Goal: Task Accomplishment & Management: Manage account settings

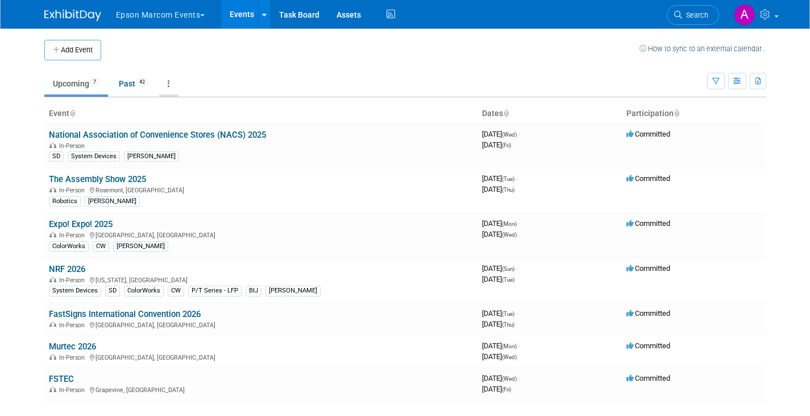
click at [170, 81] on icon at bounding box center [169, 84] width 2 height 8
click at [187, 134] on link "Grouped Annually Events grouped by year" at bounding box center [204, 134] width 90 height 25
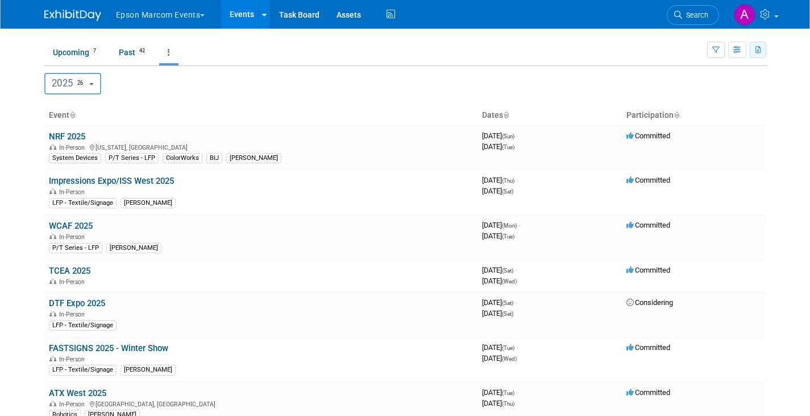
scroll to position [22, 0]
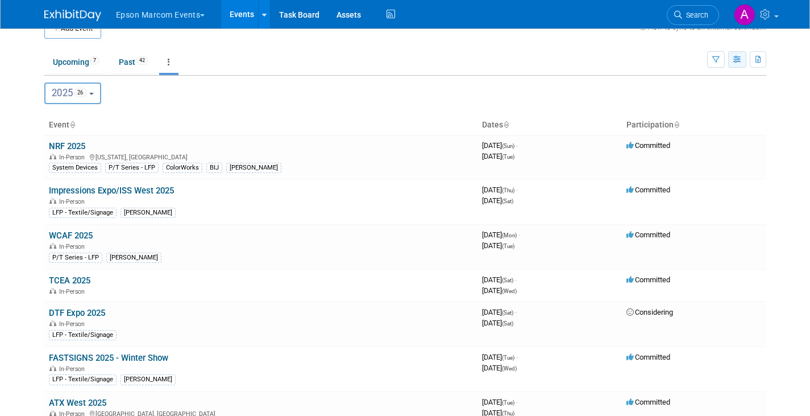
click at [739, 58] on icon "button" at bounding box center [737, 59] width 9 height 7
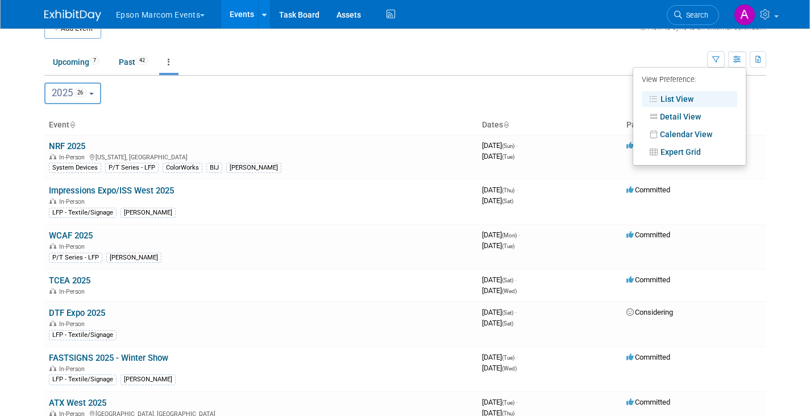
scroll to position [0, 0]
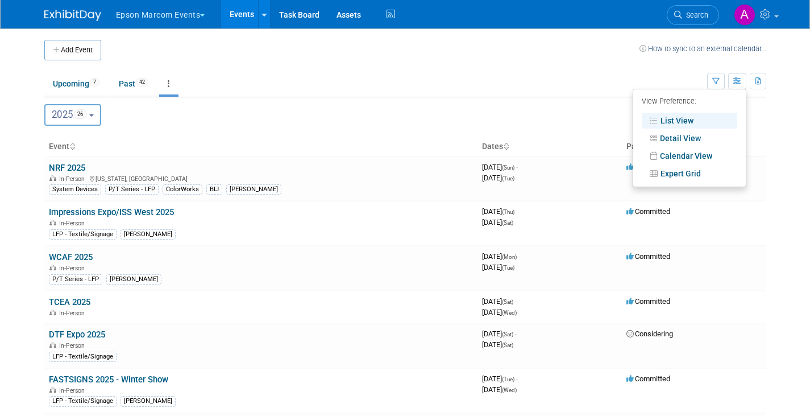
click at [61, 143] on th "Event" at bounding box center [260, 146] width 433 height 19
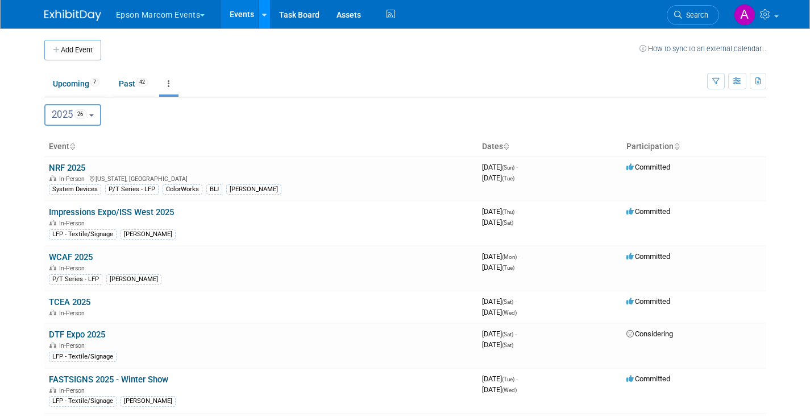
click at [267, 15] on icon at bounding box center [264, 14] width 5 height 7
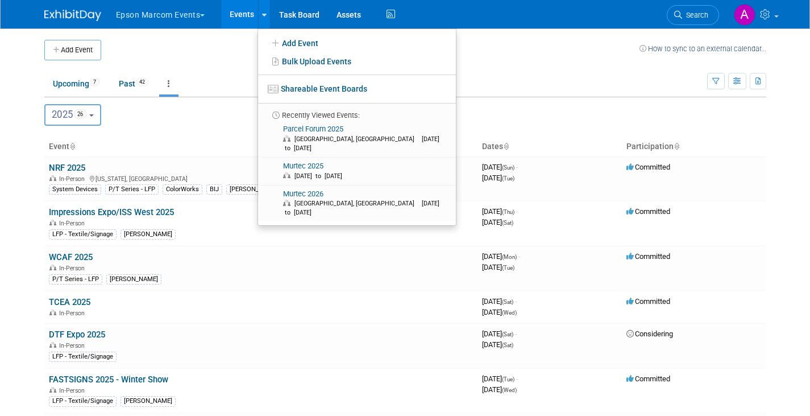
click at [205, 14] on button "Epson Marcom Events" at bounding box center [167, 12] width 105 height 25
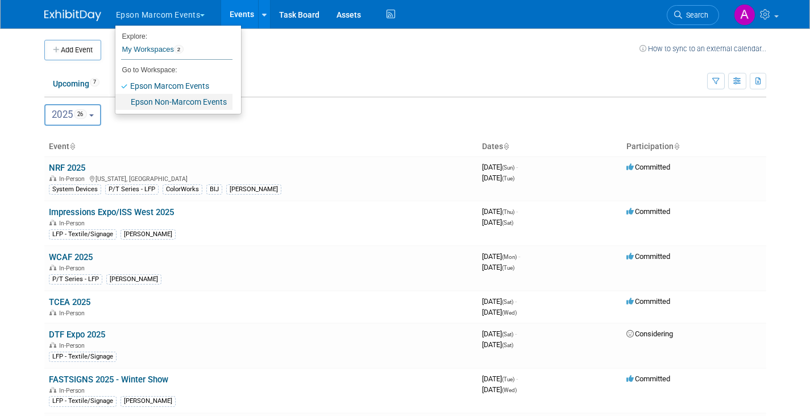
click at [175, 103] on link "Epson Non-Marcom Events" at bounding box center [173, 102] width 117 height 16
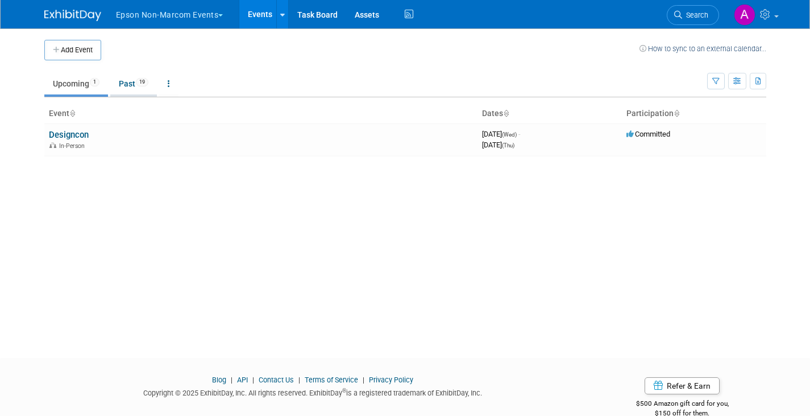
click at [126, 82] on link "Past 19" at bounding box center [133, 84] width 47 height 22
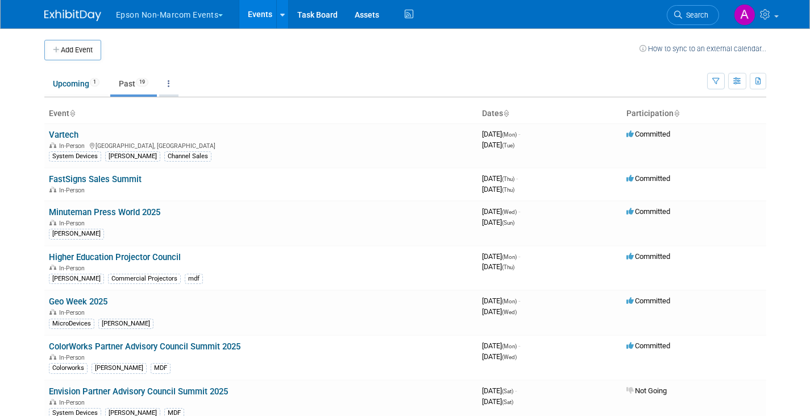
click at [170, 82] on icon at bounding box center [169, 84] width 2 height 8
click at [197, 134] on link "Grouped Annually Events grouped by year" at bounding box center [204, 134] width 90 height 25
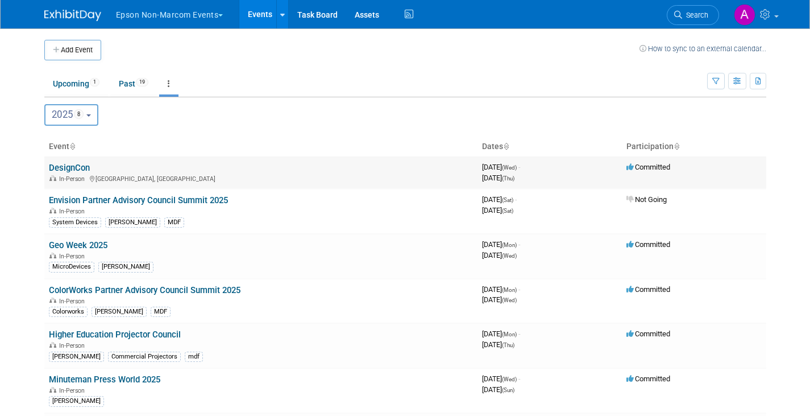
click at [69, 163] on link "DesignCon" at bounding box center [69, 168] width 41 height 10
click at [68, 199] on link "Envision Partner Advisory Council Summit 2025" at bounding box center [138, 200] width 179 height 10
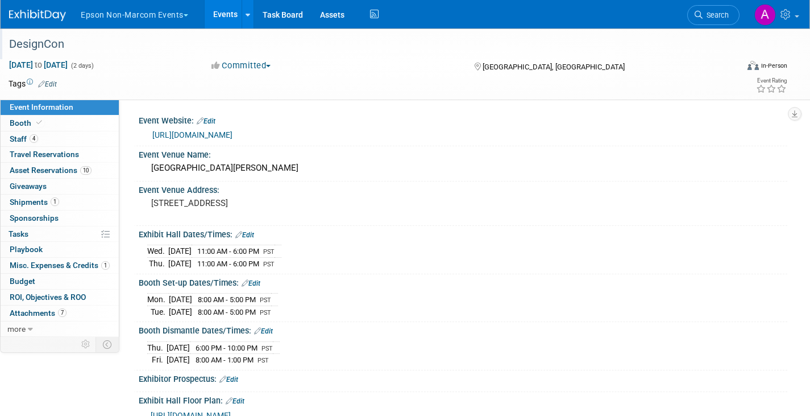
click at [51, 40] on div "DesignCon" at bounding box center [363, 44] width 716 height 20
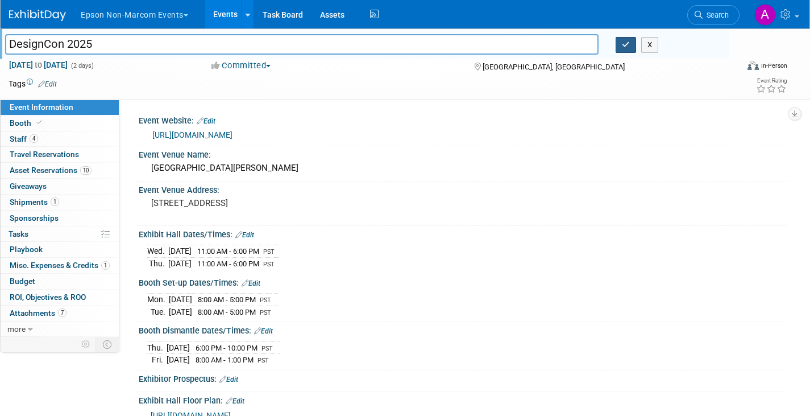
type input "DesignCon 2025"
click at [626, 42] on icon "button" at bounding box center [626, 44] width 8 height 7
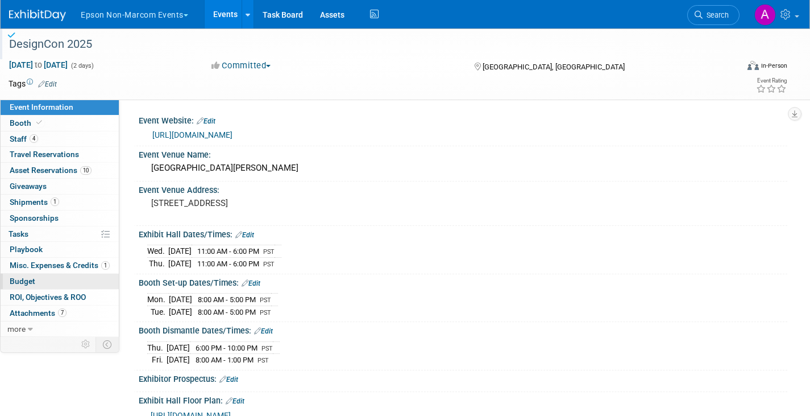
click at [24, 280] on span "Budget" at bounding box center [23, 280] width 26 height 9
